Goal: Book appointment/travel/reservation

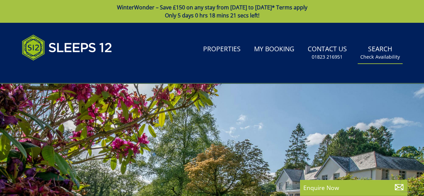
click at [384, 54] on small "Check Availability" at bounding box center [380, 57] width 40 height 7
click at [389, 58] on small "Check Availability" at bounding box center [380, 57] width 40 height 7
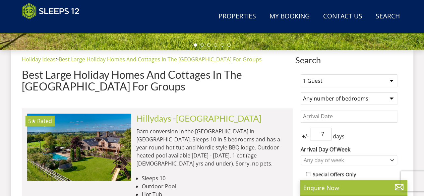
scroll to position [241, 0]
click at [327, 81] on select "1 Guest 2 Guests 3 Guests 4 Guests 5 Guests 6 Guests 7 Guests 8 Guests 9 Guests…" at bounding box center [349, 80] width 97 height 13
click at [301, 74] on select "1 Guest 2 Guests 3 Guests 4 Guests 5 Guests 6 Guests 7 Guests 8 Guests 9 Guests…" at bounding box center [349, 80] width 97 height 13
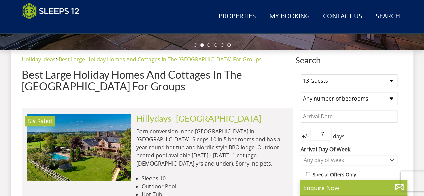
click at [318, 77] on select "1 Guest 2 Guests 3 Guests 4 Guests 5 Guests 6 Guests 7 Guests 8 Guests 9 Guests…" at bounding box center [349, 80] width 97 height 13
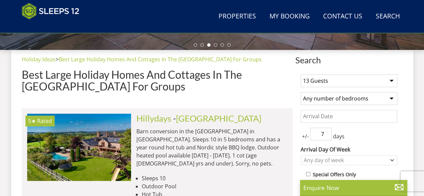
select select "10"
click at [301, 74] on select "1 Guest 2 Guests 3 Guests 4 Guests 5 Guests 6 Guests 7 Guests 8 Guests 9 Guests…" at bounding box center [349, 80] width 97 height 13
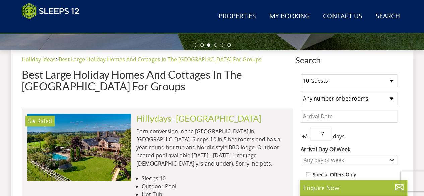
click at [328, 99] on select "Any number of bedrooms 1 Bedroom 2 Bedrooms 3 Bedrooms 4 Bedrooms 5 Bedrooms 6 …" at bounding box center [349, 98] width 97 height 13
select select "6"
click at [301, 92] on select "Any number of bedrooms 1 Bedroom 2 Bedrooms 3 Bedrooms 4 Bedrooms 5 Bedrooms 6 …" at bounding box center [349, 98] width 97 height 13
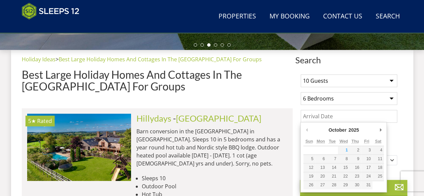
click at [321, 121] on input "Date" at bounding box center [349, 116] width 97 height 13
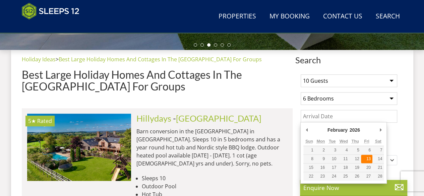
type input "[DATE]"
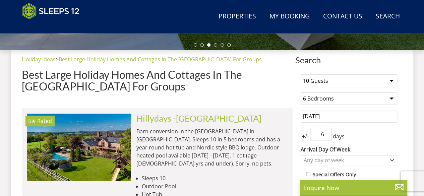
click at [327, 136] on input "6" at bounding box center [320, 134] width 21 height 13
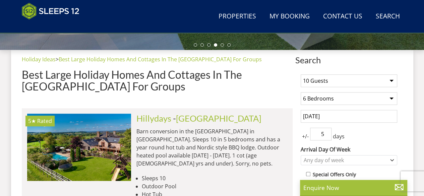
click at [327, 136] on input "5" at bounding box center [320, 134] width 21 height 13
click at [327, 136] on input "4" at bounding box center [320, 134] width 21 height 13
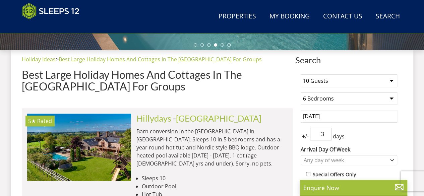
click at [327, 136] on input "3" at bounding box center [320, 134] width 21 height 13
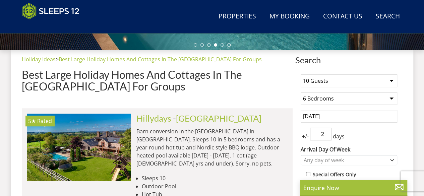
click at [327, 136] on input "2" at bounding box center [320, 134] width 21 height 13
click at [327, 136] on input "1" at bounding box center [320, 134] width 21 height 13
type input "2"
click at [328, 130] on input "2" at bounding box center [320, 134] width 21 height 13
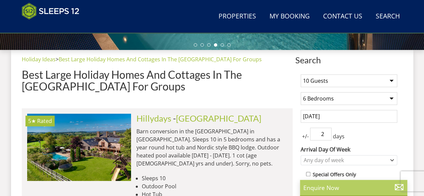
click at [330, 186] on p "Enquire Now" at bounding box center [353, 187] width 101 height 9
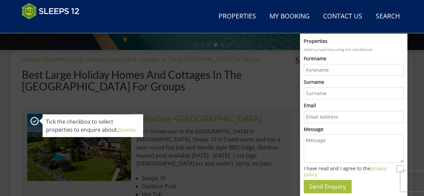
scroll to position [0, 0]
click at [38, 71] on h1 "Best Large Holiday Homes And Cottages In The [GEOGRAPHIC_DATA] For Groups" at bounding box center [157, 80] width 271 height 23
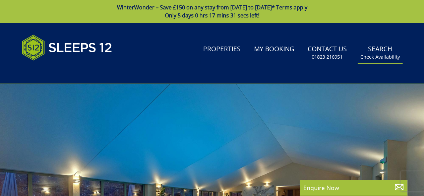
click at [368, 48] on link "Search Check Availability" at bounding box center [380, 53] width 45 height 22
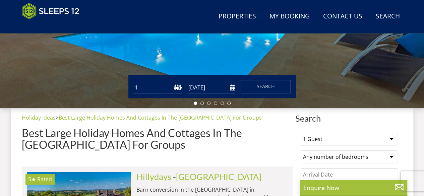
scroll to position [218, 0]
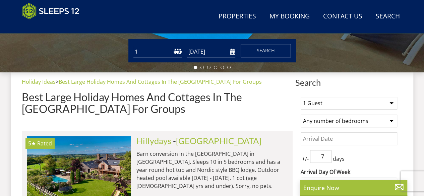
click at [324, 104] on select "1 Guest 2 Guests 3 Guests 4 Guests 5 Guests 6 Guests 7 Guests 8 Guests 9 Guests…" at bounding box center [349, 103] width 97 height 13
click at [301, 97] on select "1 Guest 2 Guests 3 Guests 4 Guests 5 Guests 6 Guests 7 Guests 8 Guests 9 Guests…" at bounding box center [349, 103] width 97 height 13
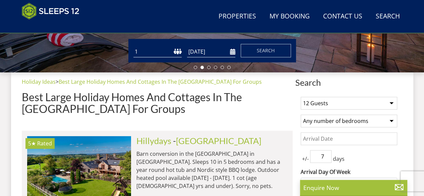
click at [325, 104] on select "1 Guest 2 Guests 3 Guests 4 Guests 5 Guests 6 Guests 7 Guests 8 Guests 9 Guests…" at bounding box center [349, 103] width 97 height 13
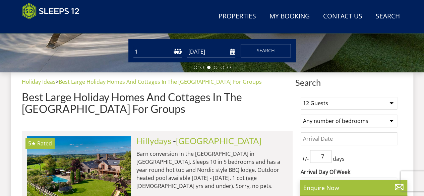
select select "11"
click at [301, 97] on select "1 Guest 2 Guests 3 Guests 4 Guests 5 Guests 6 Guests 7 Guests 8 Guests 9 Guests…" at bounding box center [349, 103] width 97 height 13
click at [321, 121] on select "Any number of bedrooms 1 Bedroom 2 Bedrooms 3 Bedrooms 4 Bedrooms 5 Bedrooms 6 …" at bounding box center [349, 121] width 97 height 13
select select "6"
click at [301, 115] on select "Any number of bedrooms 1 Bedroom 2 Bedrooms 3 Bedrooms 4 Bedrooms 5 Bedrooms 6 …" at bounding box center [349, 121] width 97 height 13
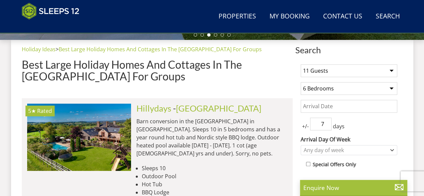
scroll to position [252, 0]
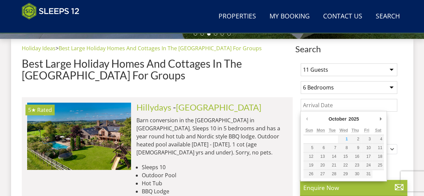
click at [320, 105] on input "Date" at bounding box center [349, 105] width 97 height 13
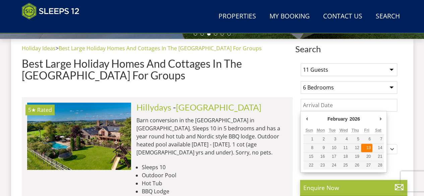
type input "[DATE]"
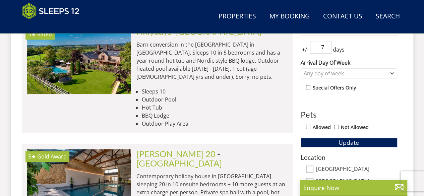
scroll to position [375, 0]
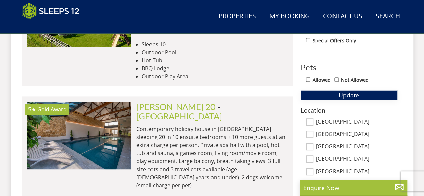
click at [335, 94] on button "Update" at bounding box center [349, 95] width 97 height 9
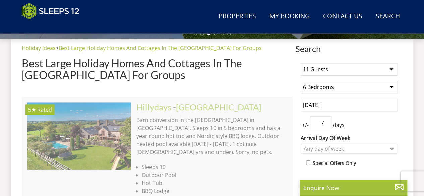
scroll to position [252, 0]
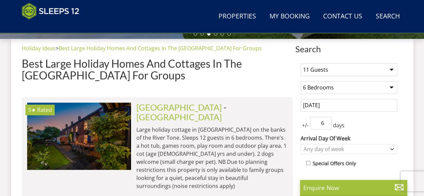
click at [325, 122] on input "6" at bounding box center [320, 123] width 21 height 13
click at [325, 122] on input "5" at bounding box center [320, 123] width 21 height 13
click at [328, 124] on input "4" at bounding box center [320, 123] width 21 height 13
click at [328, 124] on input "3" at bounding box center [320, 123] width 21 height 13
click at [328, 124] on input "2" at bounding box center [320, 123] width 21 height 13
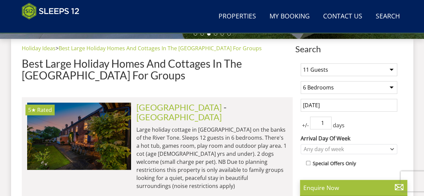
type input "1"
click at [328, 124] on input "1" at bounding box center [320, 123] width 21 height 13
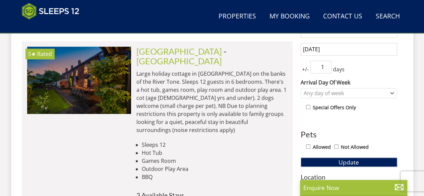
scroll to position [363, 0]
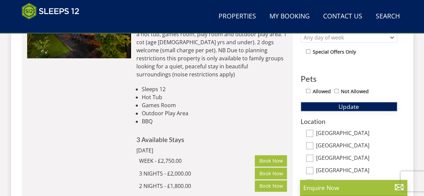
click at [343, 108] on span "Update" at bounding box center [349, 107] width 20 height 8
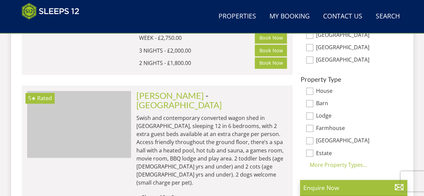
scroll to position [0, 3226]
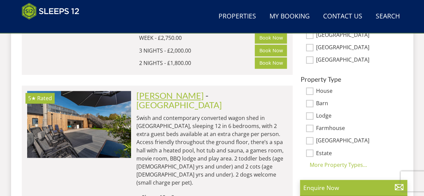
click at [151, 91] on link "[PERSON_NAME]" at bounding box center [169, 96] width 67 height 10
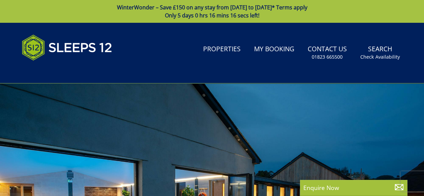
scroll to position [487, 0]
select select "11"
select select "6"
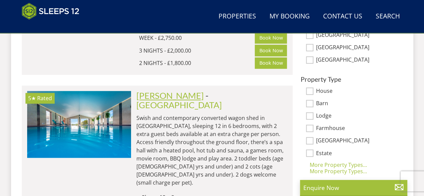
click at [149, 91] on link "[PERSON_NAME]" at bounding box center [169, 96] width 67 height 10
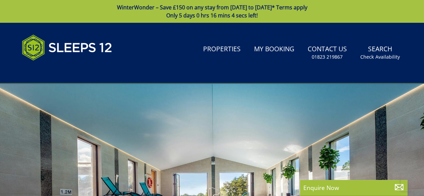
select select "11"
select select "6"
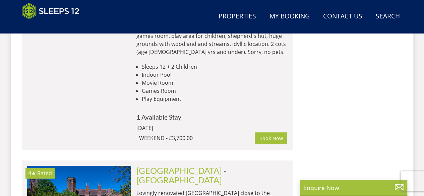
scroll to position [1369, 0]
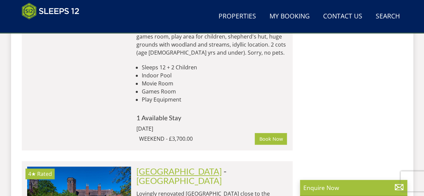
click at [187, 166] on link "[GEOGRAPHIC_DATA]" at bounding box center [179, 171] width 86 height 10
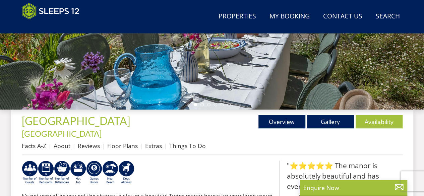
scroll to position [235, 0]
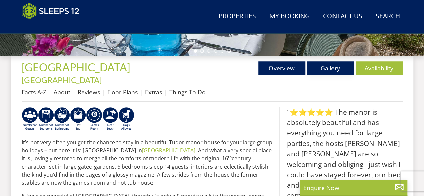
click at [331, 70] on link "Gallery" at bounding box center [330, 67] width 47 height 13
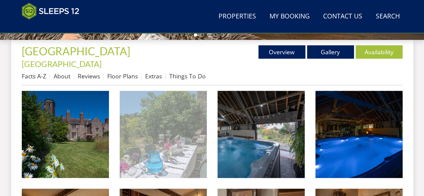
scroll to position [290, 0]
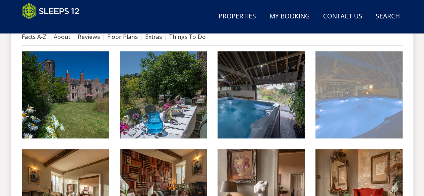
click at [358, 102] on img at bounding box center [359, 94] width 87 height 87
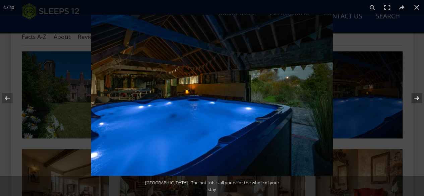
click at [418, 98] on button at bounding box center [412, 98] width 23 height 34
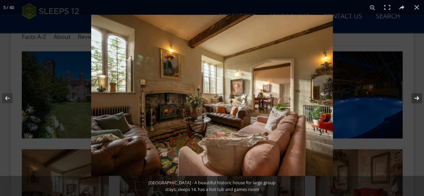
click at [418, 98] on button at bounding box center [412, 98] width 23 height 34
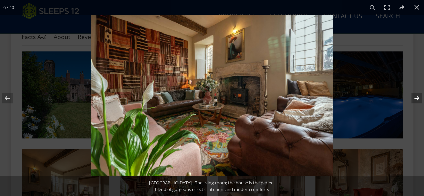
click at [418, 98] on button at bounding box center [412, 98] width 23 height 34
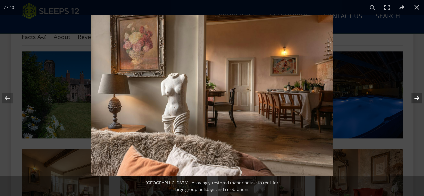
click at [418, 98] on button at bounding box center [412, 98] width 23 height 34
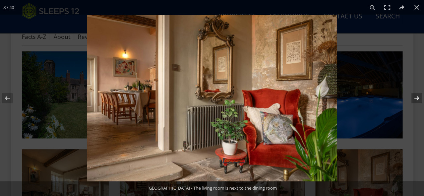
click at [418, 98] on button at bounding box center [412, 98] width 23 height 34
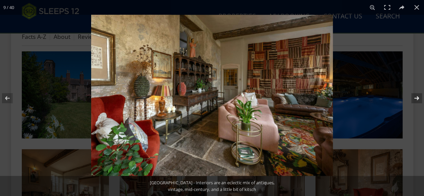
click at [418, 98] on button at bounding box center [412, 98] width 23 height 34
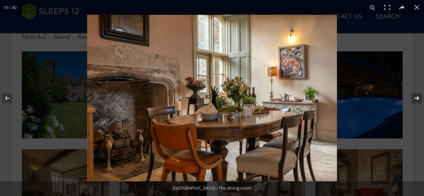
click at [418, 98] on button at bounding box center [412, 98] width 23 height 34
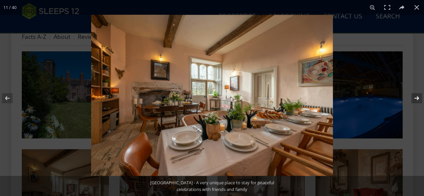
click at [418, 98] on button at bounding box center [412, 98] width 23 height 34
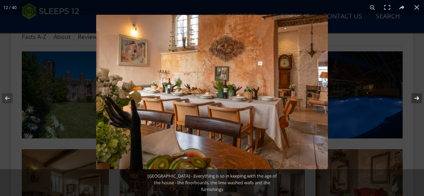
click at [418, 98] on button at bounding box center [412, 98] width 23 height 34
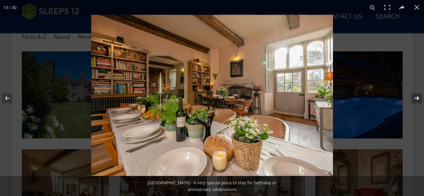
click at [418, 98] on button at bounding box center [412, 98] width 23 height 34
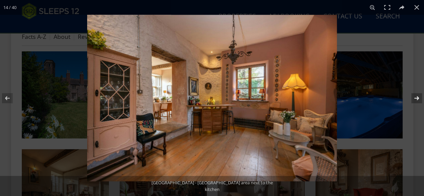
click at [418, 98] on button at bounding box center [412, 98] width 23 height 34
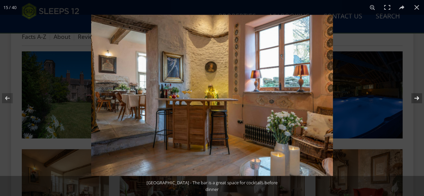
click at [418, 98] on button at bounding box center [412, 98] width 23 height 34
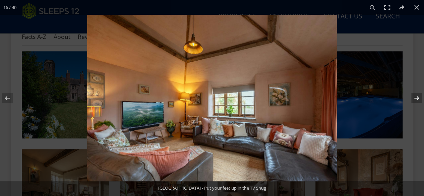
click at [418, 98] on button at bounding box center [412, 98] width 23 height 34
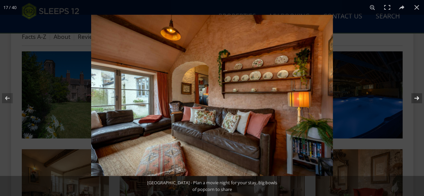
click at [418, 98] on button at bounding box center [412, 98] width 23 height 34
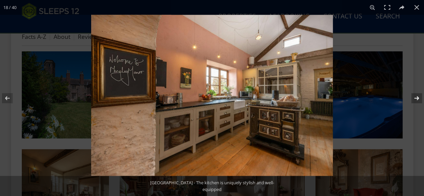
click at [418, 98] on button at bounding box center [412, 98] width 23 height 34
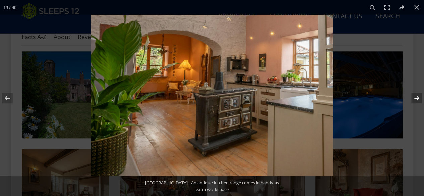
click at [418, 98] on button at bounding box center [412, 98] width 23 height 34
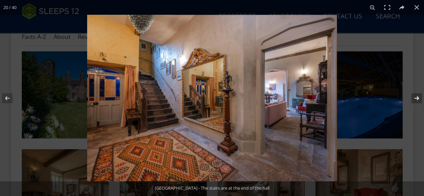
click at [418, 98] on button at bounding box center [412, 98] width 23 height 34
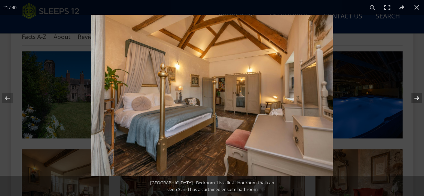
click at [418, 98] on button at bounding box center [412, 98] width 23 height 34
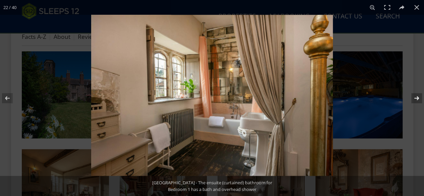
click at [418, 98] on button at bounding box center [412, 98] width 23 height 34
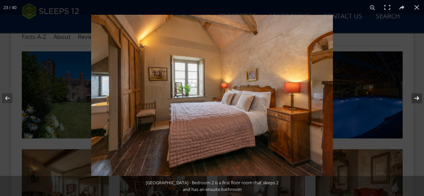
click at [418, 98] on button at bounding box center [412, 98] width 23 height 34
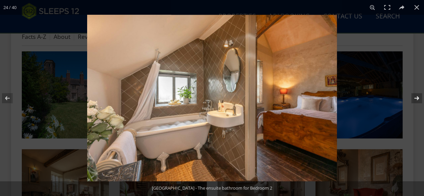
click at [418, 98] on button at bounding box center [412, 98] width 23 height 34
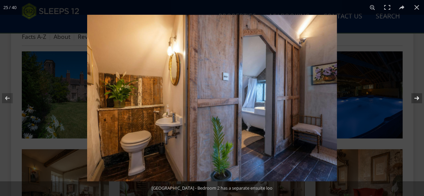
click at [418, 98] on button at bounding box center [412, 98] width 23 height 34
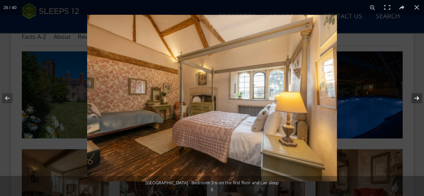
click at [418, 98] on button at bounding box center [412, 98] width 23 height 34
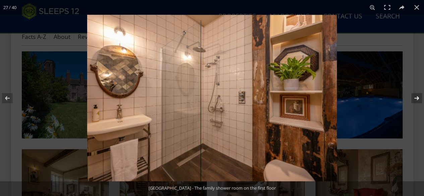
click at [418, 98] on button at bounding box center [412, 98] width 23 height 34
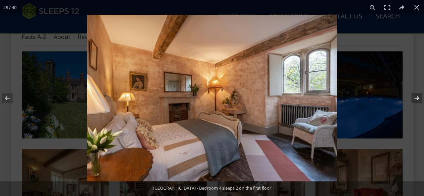
click at [418, 99] on button at bounding box center [412, 98] width 23 height 34
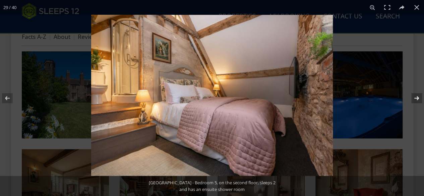
click at [418, 99] on button at bounding box center [412, 98] width 23 height 34
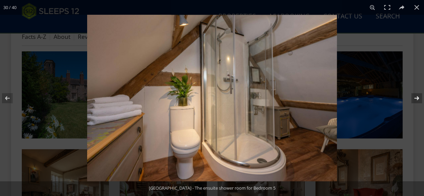
click at [418, 99] on button at bounding box center [412, 98] width 23 height 34
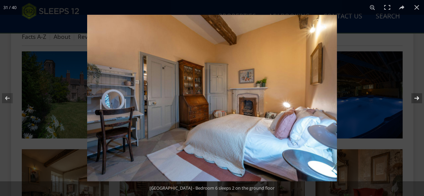
click at [418, 99] on button at bounding box center [412, 98] width 23 height 34
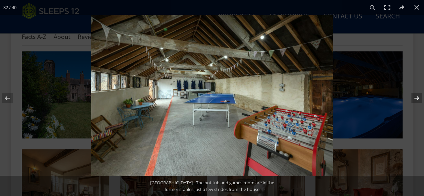
click at [418, 99] on button at bounding box center [412, 98] width 23 height 34
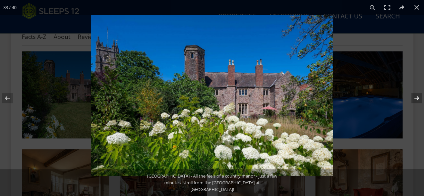
click at [418, 99] on button at bounding box center [412, 98] width 23 height 34
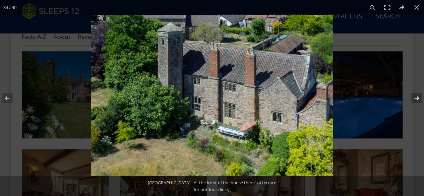
click at [418, 99] on button at bounding box center [412, 98] width 23 height 34
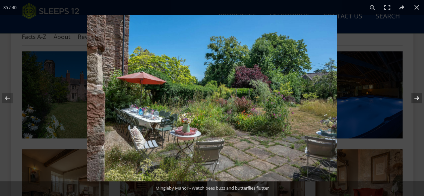
click at [418, 99] on button at bounding box center [412, 98] width 23 height 34
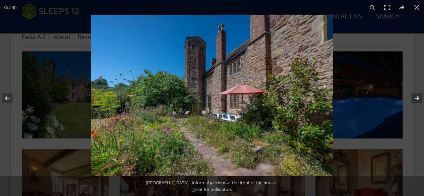
click at [418, 99] on button at bounding box center [412, 98] width 23 height 34
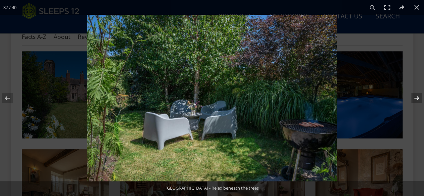
click at [418, 99] on button at bounding box center [412, 98] width 23 height 34
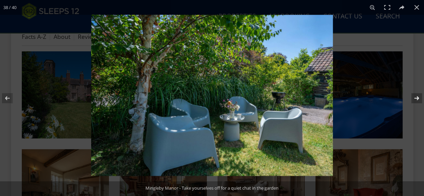
click at [418, 99] on button at bounding box center [412, 98] width 23 height 34
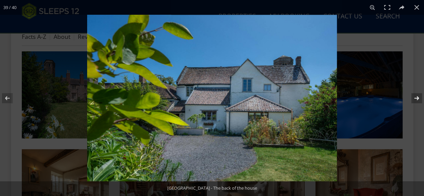
click at [418, 99] on button at bounding box center [412, 98] width 23 height 34
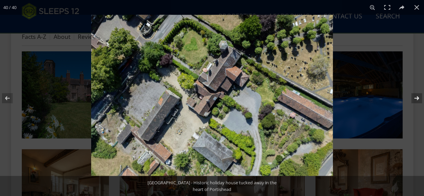
click at [418, 99] on button at bounding box center [412, 98] width 23 height 34
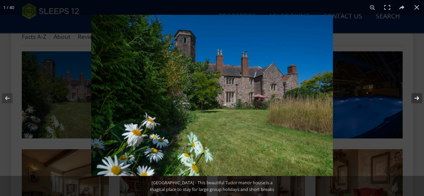
click at [418, 99] on button at bounding box center [412, 98] width 23 height 34
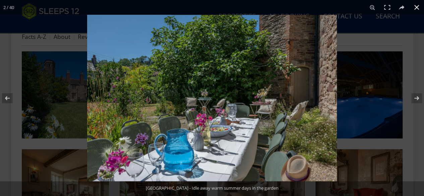
click at [415, 7] on button at bounding box center [416, 7] width 15 height 15
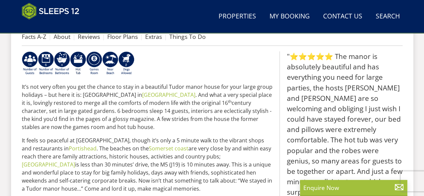
scroll to position [235, 0]
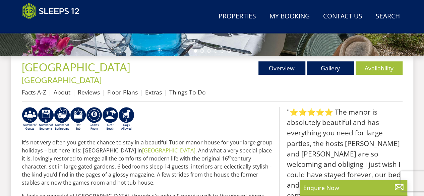
select select "11"
select select "6"
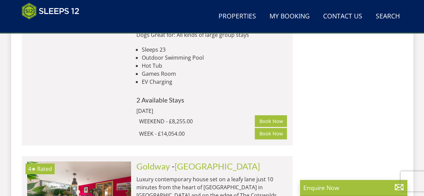
scroll to position [3817, 0]
